Goal: Use online tool/utility: Utilize a website feature to perform a specific function

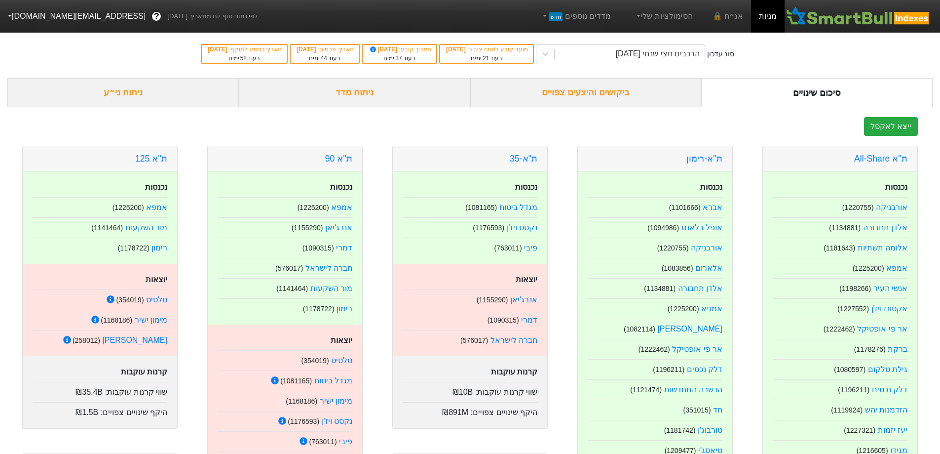
click at [136, 99] on div "ניתוח ני״ע" at bounding box center [123, 92] width 232 height 29
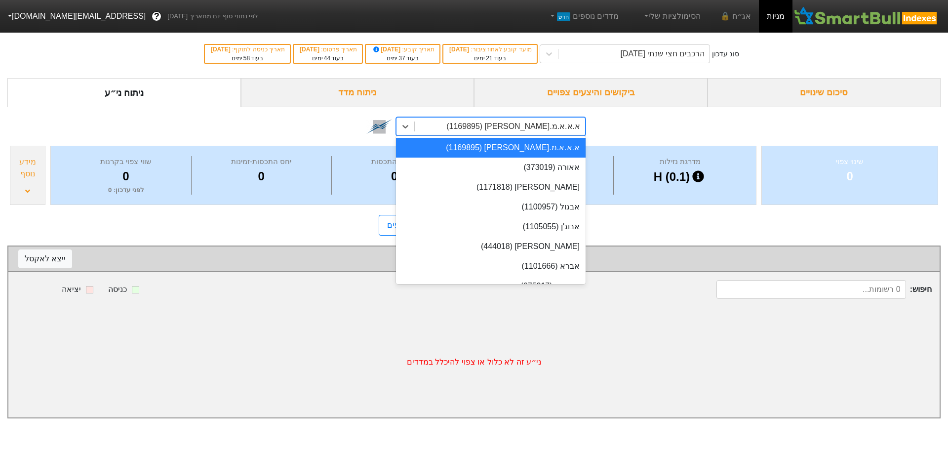
click at [559, 129] on div "א.א.א.מ.[PERSON_NAME] (1169895)" at bounding box center [513, 126] width 134 height 12
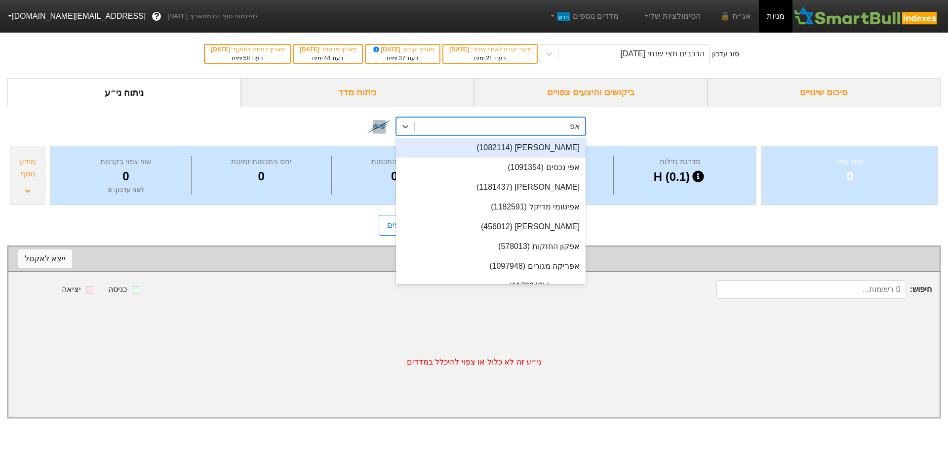
type input "אפי"
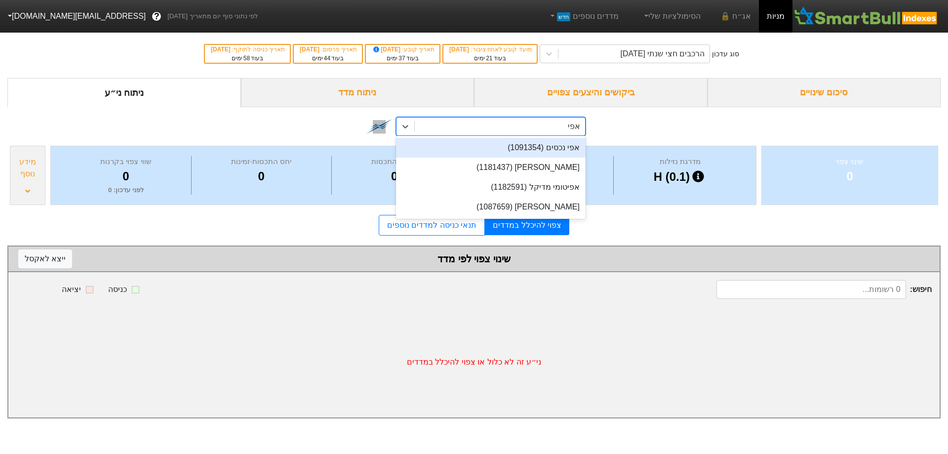
click at [551, 150] on div "אפי נכסים (1091354)" at bounding box center [491, 148] width 190 height 20
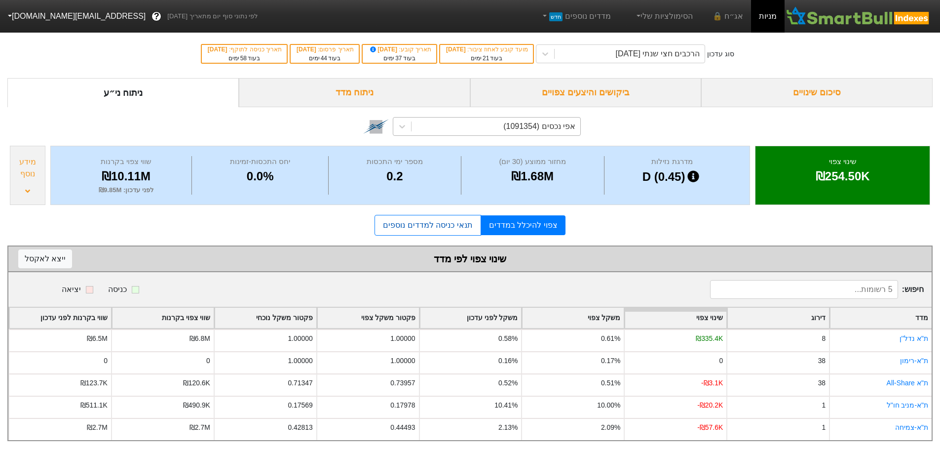
click at [424, 225] on link "תנאי כניסה למדדים נוספים" at bounding box center [428, 225] width 106 height 21
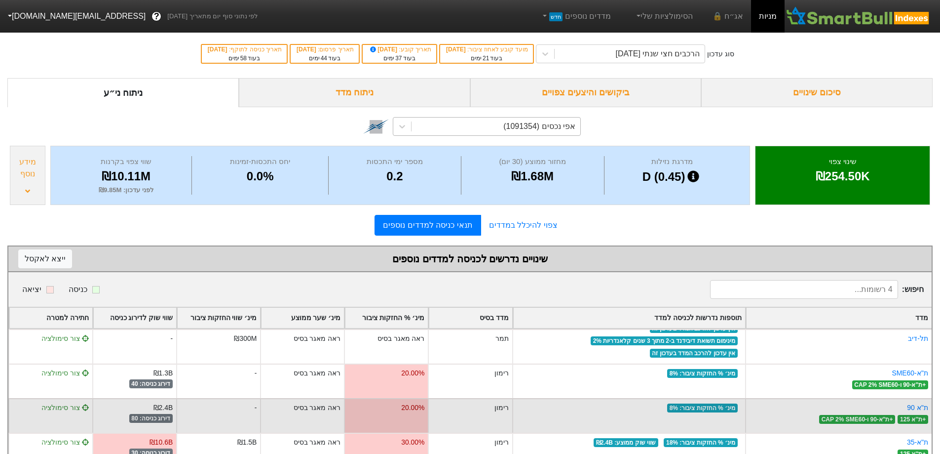
scroll to position [32, 0]
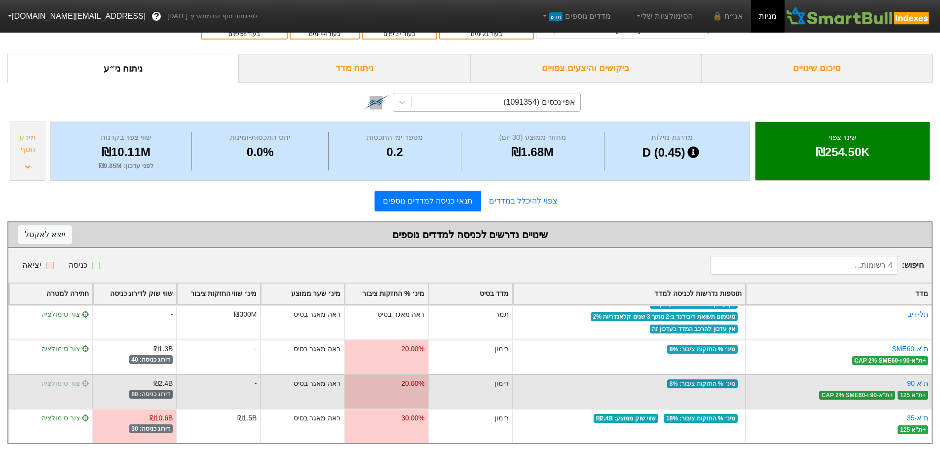
click at [67, 379] on span "צור סימולציה" at bounding box center [64, 383] width 47 height 8
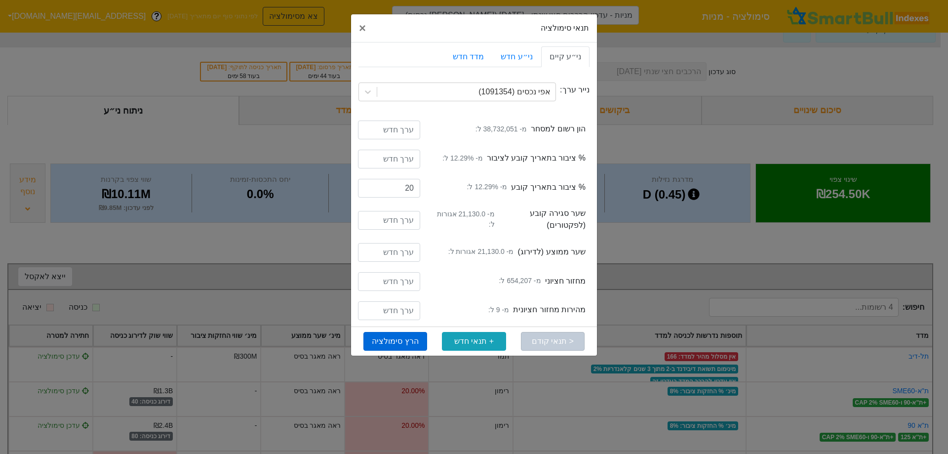
click at [411, 344] on button "הרץ סימולציה" at bounding box center [395, 341] width 64 height 19
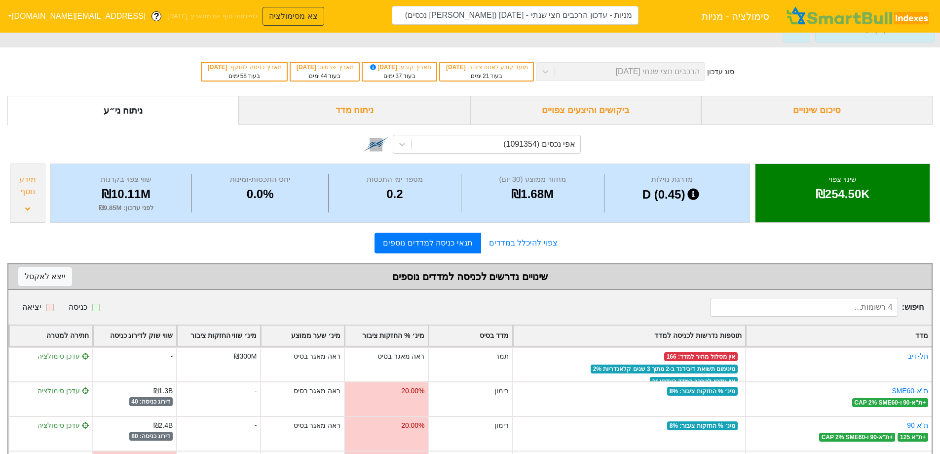
type input "מניות - עדכון הרכבים חצי שנתי - [DATE] ([PERSON_NAME] נכסים)"
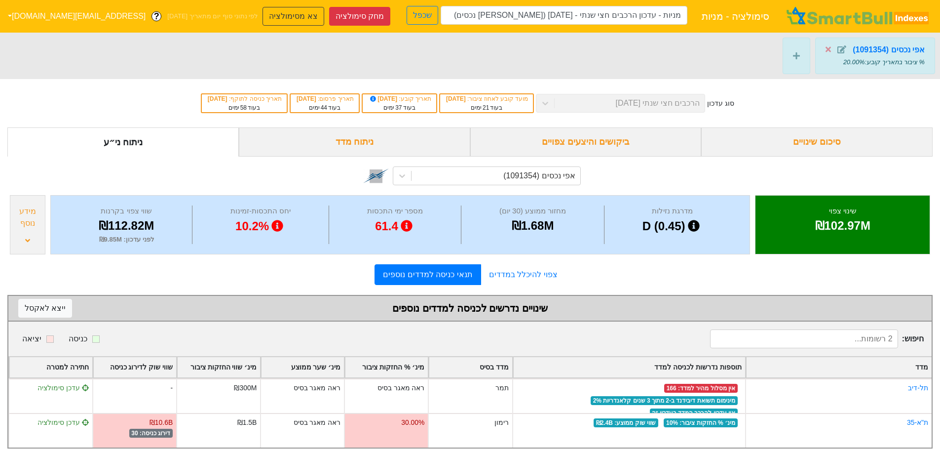
click at [30, 245] on div "מידע נוסף" at bounding box center [28, 224] width 36 height 59
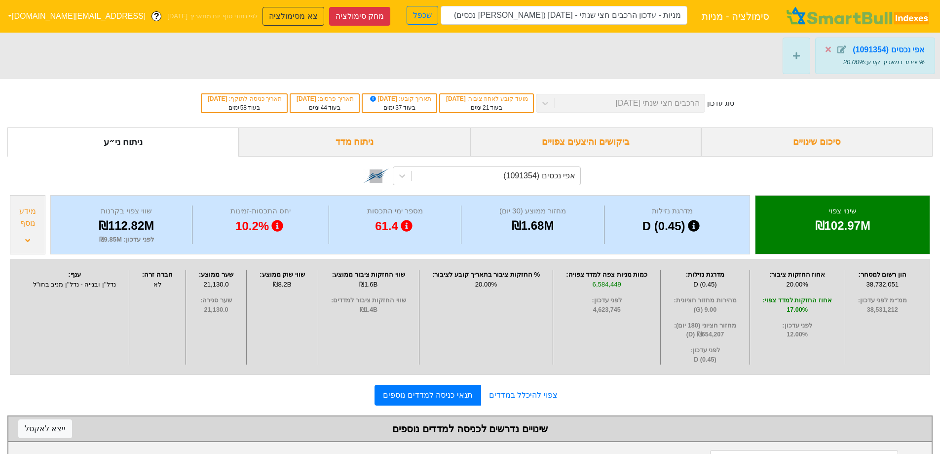
click at [30, 245] on div "מידע נוסף" at bounding box center [28, 224] width 36 height 59
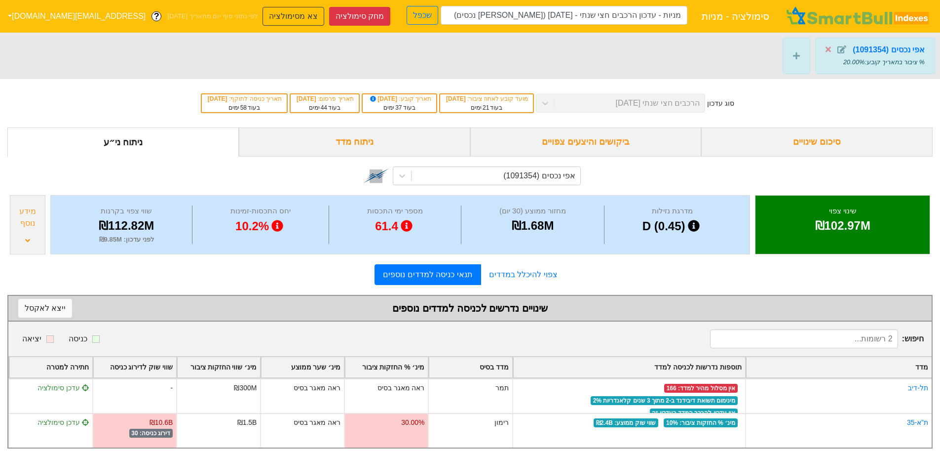
click at [30, 245] on div "מידע נוסף" at bounding box center [28, 224] width 36 height 59
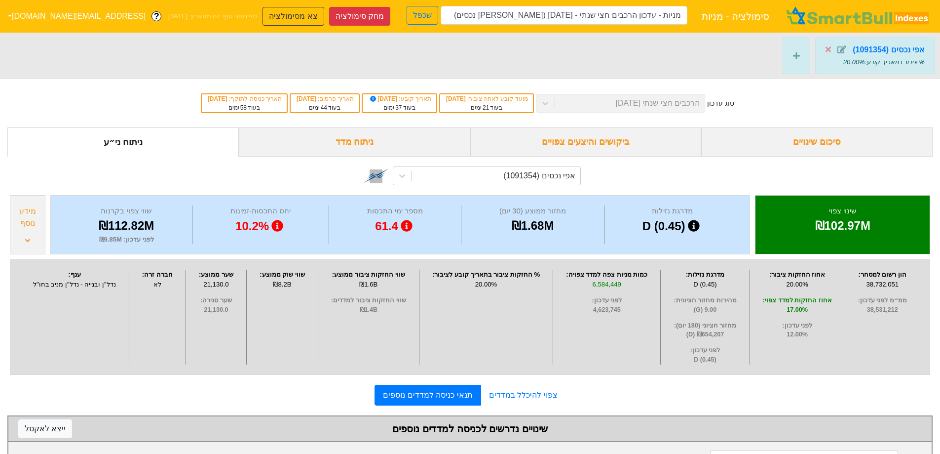
click at [30, 245] on div "מידע נוסף" at bounding box center [28, 224] width 36 height 59
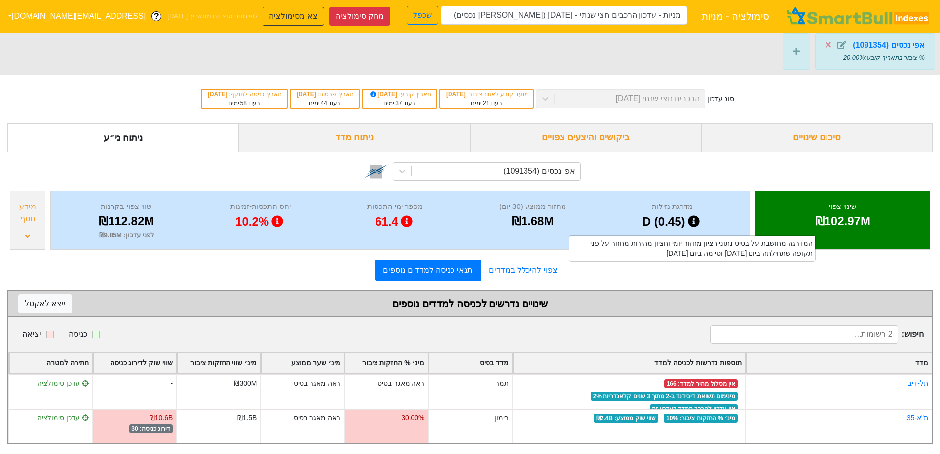
scroll to position [12, 0]
click at [329, 17] on button "מחק סימולציה" at bounding box center [359, 16] width 61 height 19
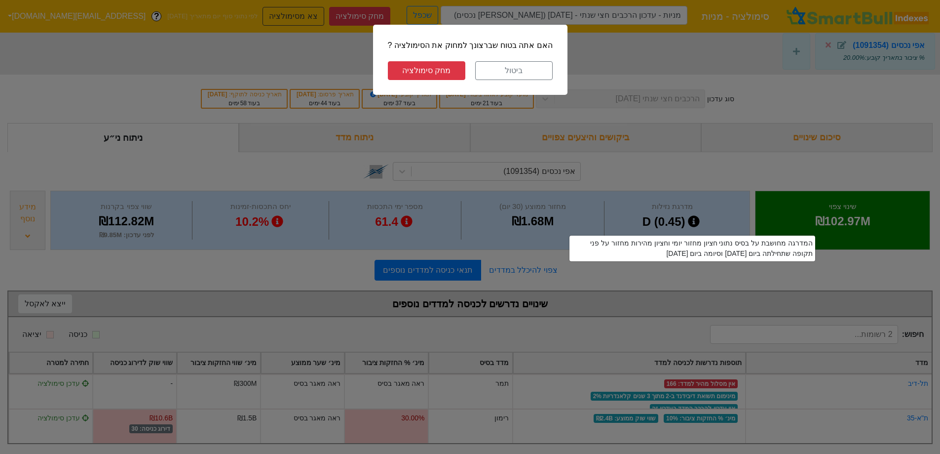
click at [435, 74] on button "מחק סימולציה" at bounding box center [427, 70] width 78 height 19
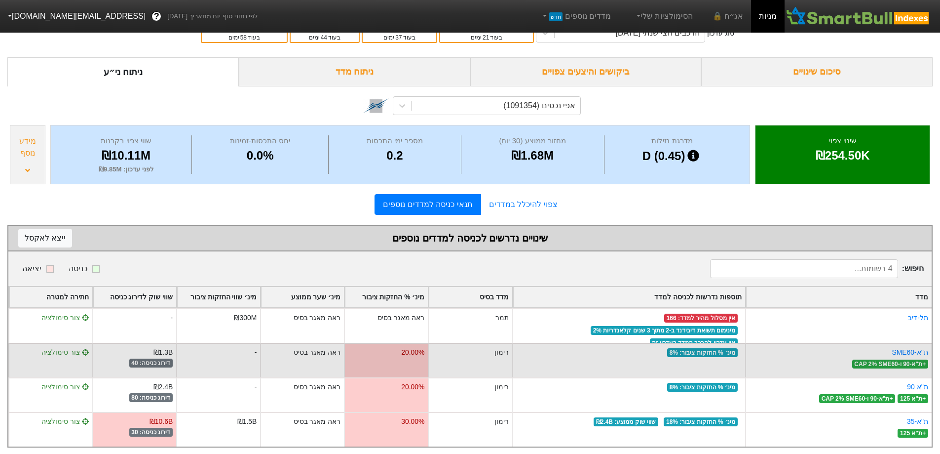
scroll to position [32, 0]
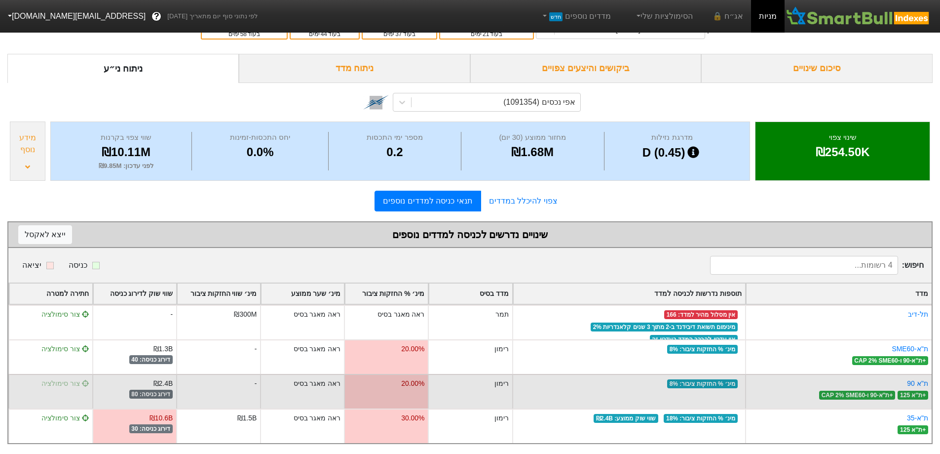
click at [66, 379] on span "צור סימולציה" at bounding box center [64, 383] width 47 height 8
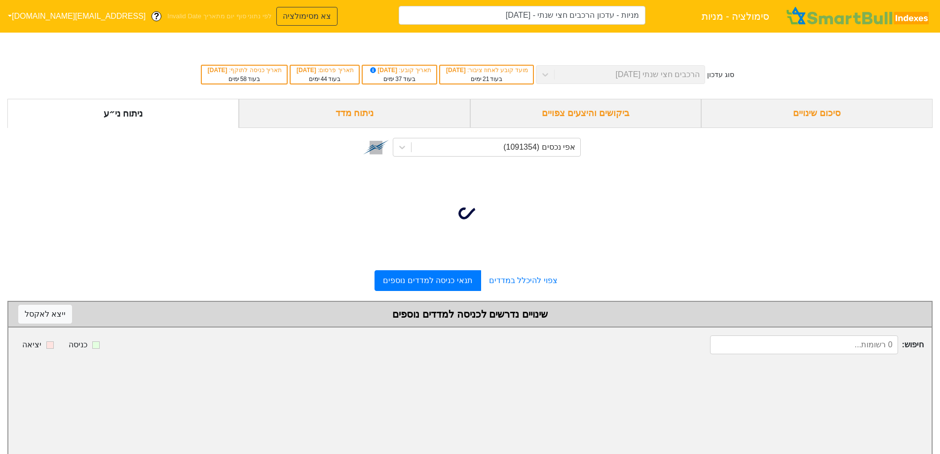
type input "מניות - עדכון הרכבים חצי שנתי - [DATE] ([PERSON_NAME] נכסים)"
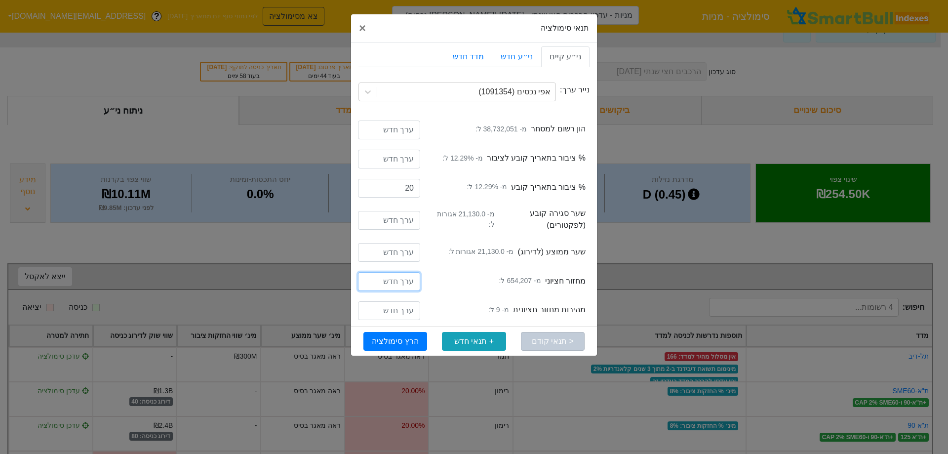
click at [377, 282] on input "number" at bounding box center [389, 281] width 62 height 19
type input "2000000"
click at [407, 346] on button "הרץ סימולציה" at bounding box center [395, 341] width 64 height 19
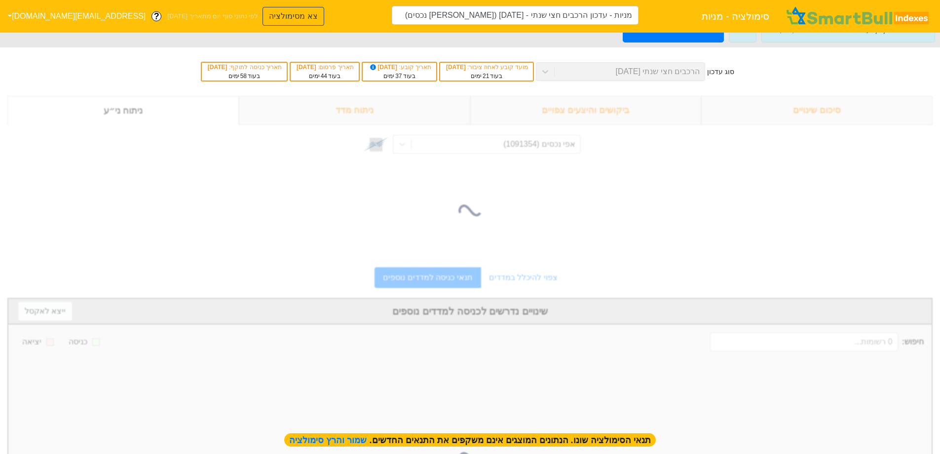
type input "מניות - עדכון הרכבים חצי שנתי - [DATE] ([PERSON_NAME] נכסים)"
